Goal: Book appointment/travel/reservation

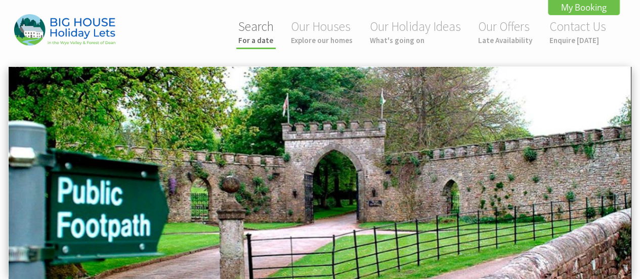
click at [251, 32] on link "Search For a date" at bounding box center [255, 31] width 35 height 27
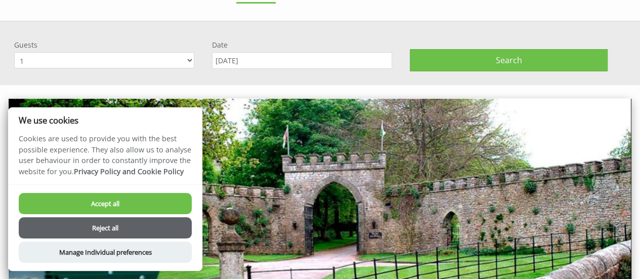
scroll to position [66, 0]
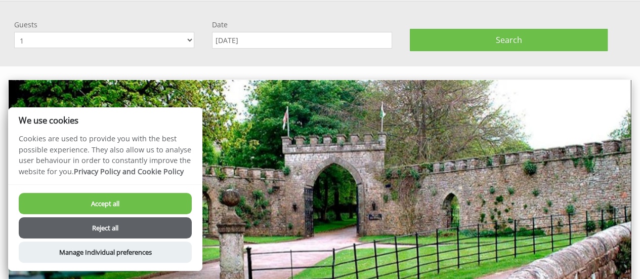
click at [186, 41] on select "1 2 3 4 5 6 7 8 9 10 11 12 13 14 15 16 17 18 19 20 21 22 23 24 25 26 27 28 29 3…" at bounding box center [104, 40] width 180 height 16
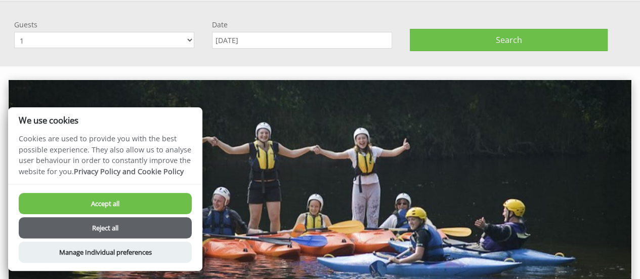
select select "10"
click at [14, 32] on select "1 2 3 4 5 6 7 8 9 10 11 12 13 14 15 16 17 18 19 20 21 22 23 24 25 26 27 28 29 3…" at bounding box center [104, 40] width 180 height 16
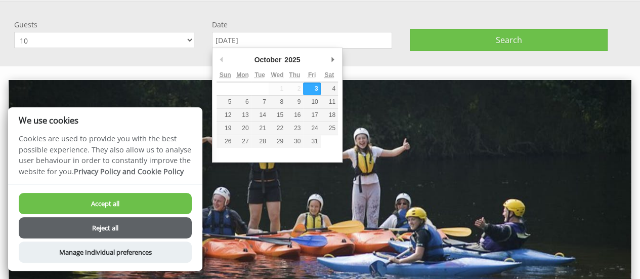
click at [296, 39] on input "[DATE]" at bounding box center [302, 40] width 180 height 17
type input "[DATE]"
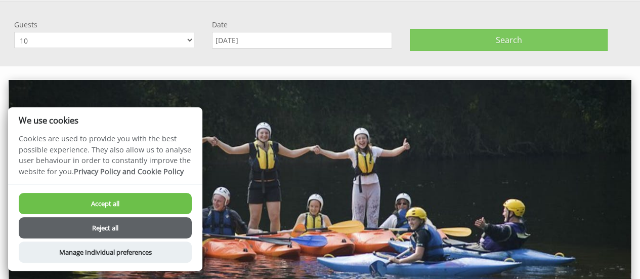
click at [485, 36] on button "Search" at bounding box center [509, 40] width 198 height 22
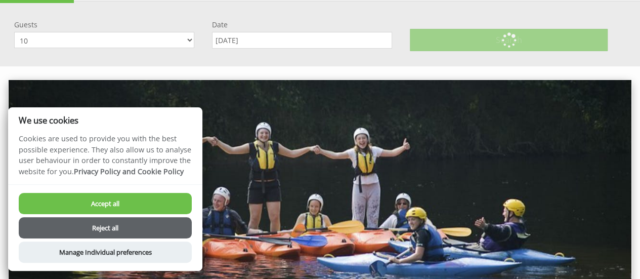
click at [107, 229] on button "Reject all" at bounding box center [105, 227] width 173 height 21
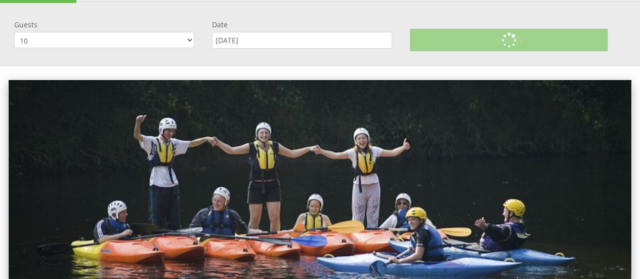
scroll to position [0, 0]
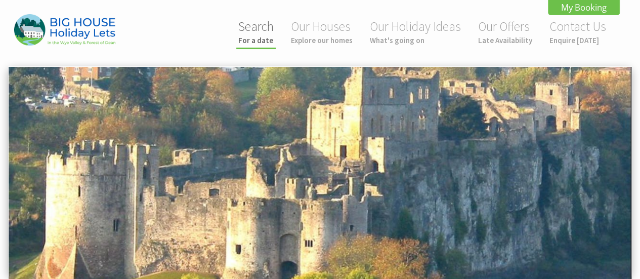
click at [255, 42] on small "For a date" at bounding box center [255, 40] width 35 height 10
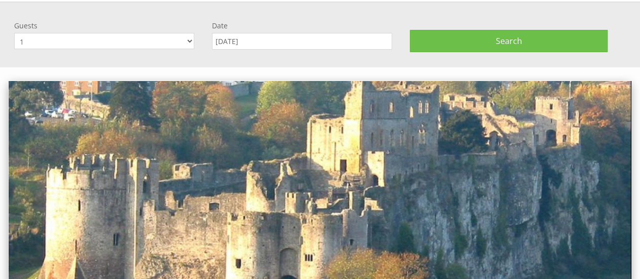
scroll to position [66, 0]
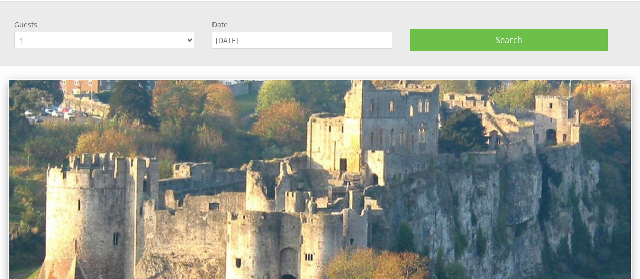
click at [263, 37] on input "[DATE]" at bounding box center [302, 40] width 180 height 17
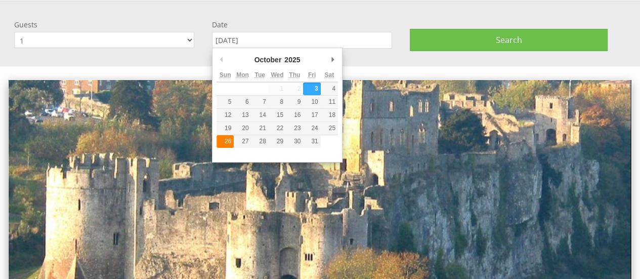
type input "[DATE]"
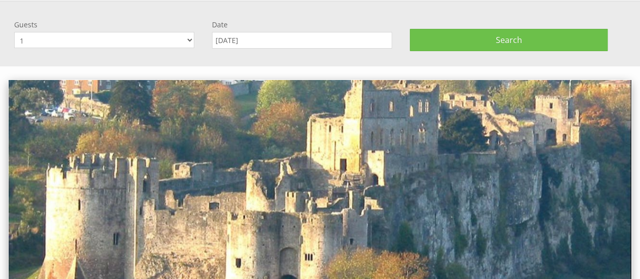
click at [97, 40] on select "1 2 3 4 5 6 7 8 9 10 11 12 13 14 15 16 17 18 19 20 21 22 23 24 25 26 27 28 29 3…" at bounding box center [104, 40] width 180 height 16
select select "10"
click at [14, 32] on select "1 2 3 4 5 6 7 8 9 10 11 12 13 14 15 16 17 18 19 20 21 22 23 24 25 26 27 28 29 3…" at bounding box center [104, 40] width 180 height 16
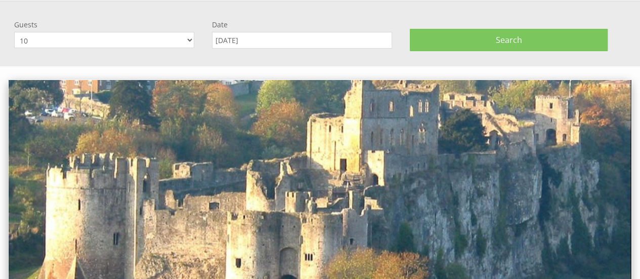
click at [544, 47] on button "Search" at bounding box center [509, 40] width 198 height 22
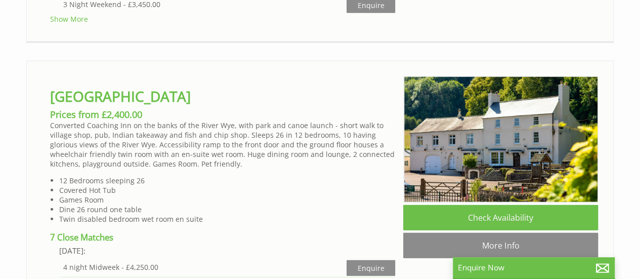
scroll to position [3011, 0]
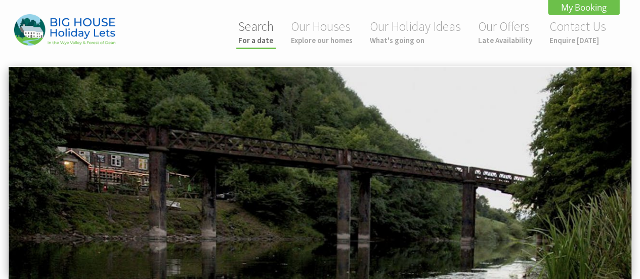
click at [261, 44] on small "For a date" at bounding box center [255, 40] width 35 height 10
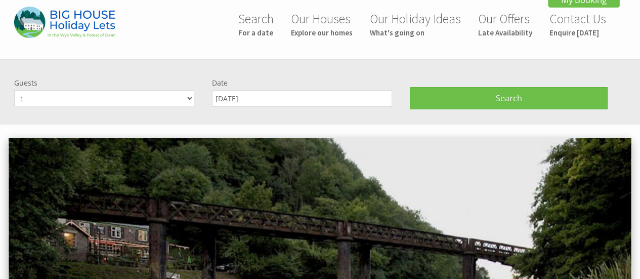
scroll to position [7, 0]
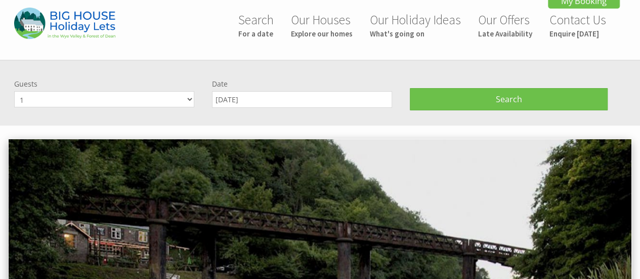
click at [191, 94] on select "1 2 3 4 5 6 7 8 9 10 11 12 13 14 15 16 17 18 19 20 21 22 23 24 25 26 27 28 29 3…" at bounding box center [104, 99] width 180 height 16
select select "10"
click at [14, 91] on select "1 2 3 4 5 6 7 8 9 10 11 12 13 14 15 16 17 18 19 20 21 22 23 24 25 26 27 28 29 3…" at bounding box center [104, 99] width 180 height 16
click at [305, 101] on input "[DATE]" at bounding box center [302, 99] width 180 height 17
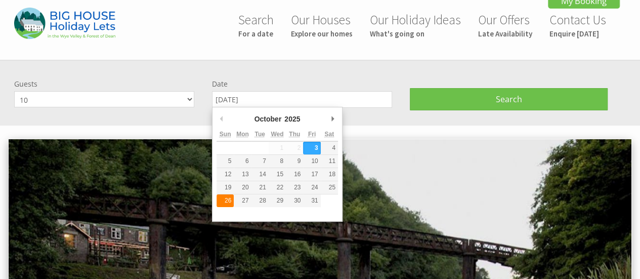
type input "[DATE]"
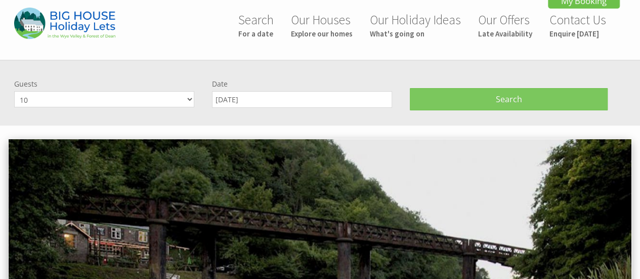
click at [466, 104] on button "Search" at bounding box center [509, 99] width 198 height 22
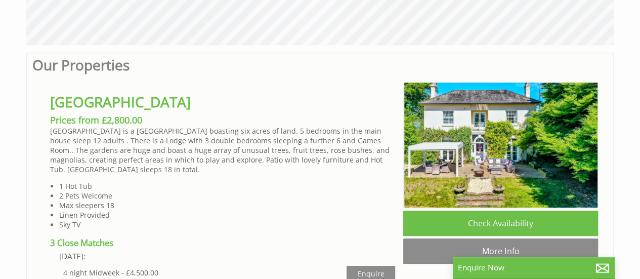
scroll to position [430, 0]
